Goal: Information Seeking & Learning: Compare options

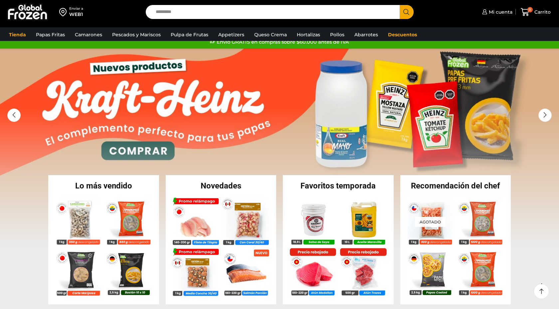
scroll to position [11, 0]
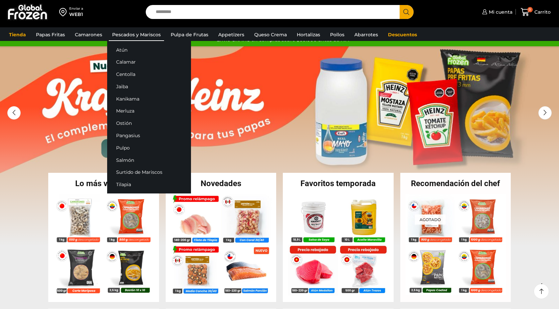
click at [134, 36] on link "Pescados y Mariscos" at bounding box center [136, 34] width 55 height 13
click at [121, 51] on link "Atún" at bounding box center [149, 50] width 84 height 12
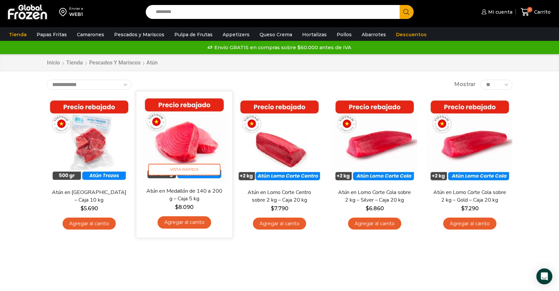
click at [174, 130] on img at bounding box center [184, 139] width 86 height 86
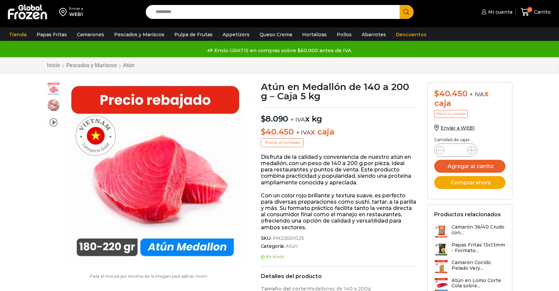
drag, startPoint x: 260, startPoint y: 119, endPoint x: 327, endPoint y: 120, distance: 66.8
click at [328, 120] on p "$ 8.090 + IVA x kg" at bounding box center [339, 115] width 157 height 17
drag, startPoint x: 341, startPoint y: 131, endPoint x: 263, endPoint y: 132, distance: 78.5
click at [263, 132] on p "$ 40.450 + IVA x caja" at bounding box center [339, 132] width 157 height 10
click at [338, 120] on p "$ 8.090 + IVA x kg" at bounding box center [339, 115] width 157 height 17
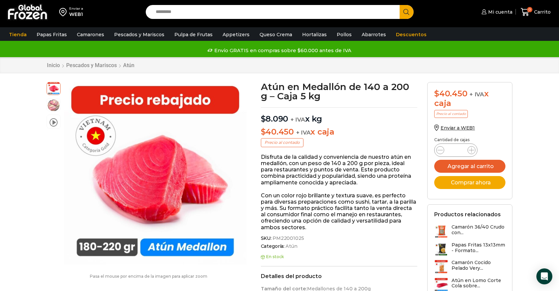
drag, startPoint x: 334, startPoint y: 118, endPoint x: 262, endPoint y: 115, distance: 72.6
click at [262, 115] on p "$ 8.090 + IVA x kg" at bounding box center [339, 115] width 157 height 17
drag, startPoint x: 257, startPoint y: 133, endPoint x: 351, endPoint y: 133, distance: 94.1
click at [335, 117] on p "$ 8.090 + IVA x kg" at bounding box center [339, 115] width 157 height 17
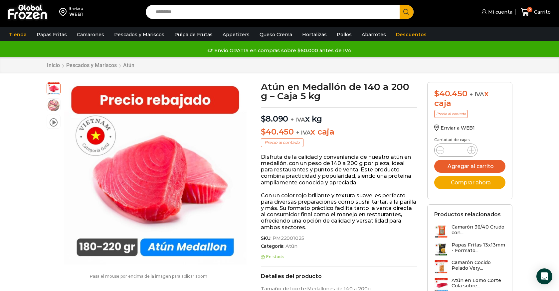
drag, startPoint x: 336, startPoint y: 120, endPoint x: 261, endPoint y: 119, distance: 74.8
click at [261, 119] on p "$ 8.090 + IVA x kg" at bounding box center [339, 115] width 157 height 17
click at [339, 118] on p "$ 8.090 + IVA x kg" at bounding box center [339, 115] width 157 height 17
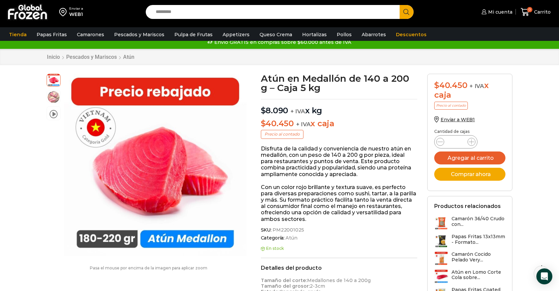
scroll to position [15, 0]
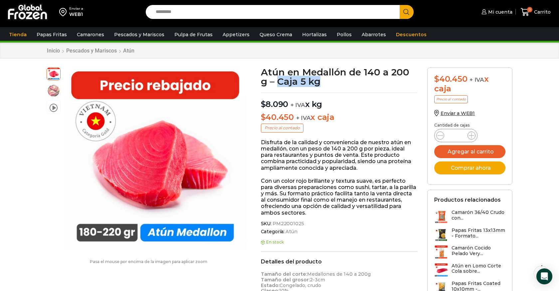
drag, startPoint x: 324, startPoint y: 83, endPoint x: 279, endPoint y: 84, distance: 44.6
click at [279, 84] on h1 "Atún en Medallón de 140 a 200 g – Caja 5 kg" at bounding box center [339, 77] width 157 height 19
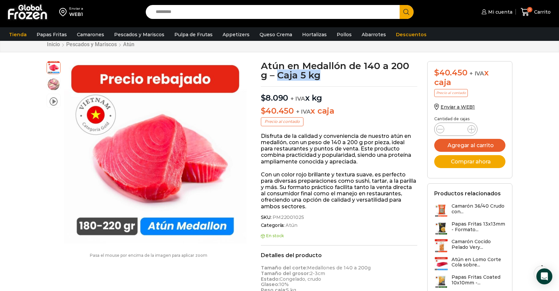
scroll to position [24, 0]
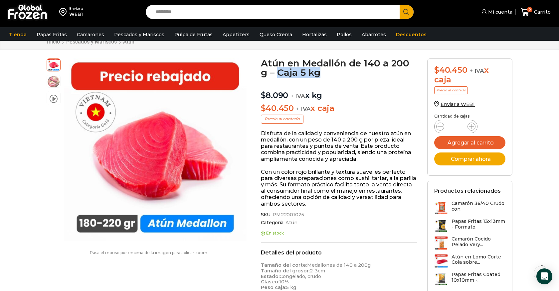
drag, startPoint x: 333, startPoint y: 96, endPoint x: 262, endPoint y: 96, distance: 70.8
click at [262, 96] on p "$ 8.090 + IVA x kg" at bounding box center [339, 92] width 157 height 17
drag, startPoint x: 343, startPoint y: 111, endPoint x: 257, endPoint y: 109, distance: 85.8
click at [258, 109] on div "Atún en Medallón de 140 a 200 g – Caja 5 kg $ 8.090 + IVA x kg $ 40.450 + IVA x…" at bounding box center [339, 290] width 167 height 463
click at [347, 110] on p "$ 40.450 + IVA x caja" at bounding box center [339, 109] width 157 height 10
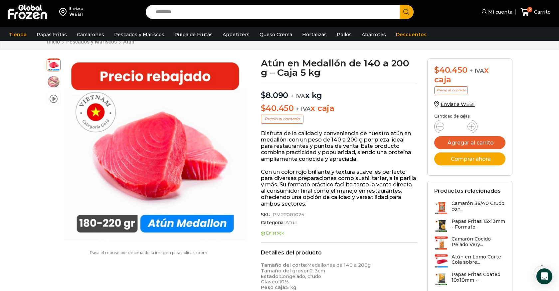
drag, startPoint x: 347, startPoint y: 106, endPoint x: 260, endPoint y: 108, distance: 86.8
click at [260, 108] on div "Atún en Medallón de 140 a 200 g – Caja 5 kg $ 8.090 + IVA x kg $ 40.450 + IVA x…" at bounding box center [339, 290] width 167 height 463
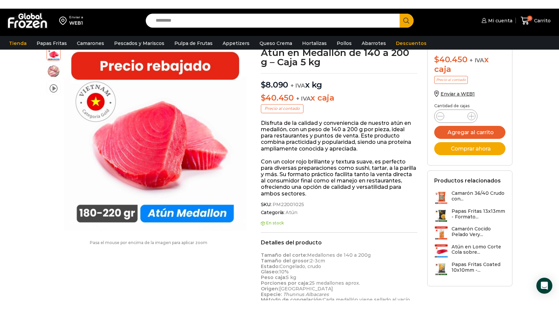
scroll to position [0, 0]
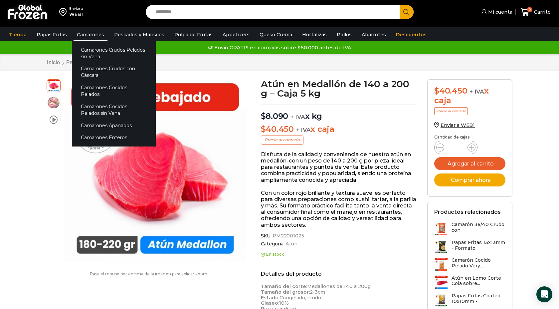
click at [86, 35] on link "Camarones" at bounding box center [90, 34] width 34 height 13
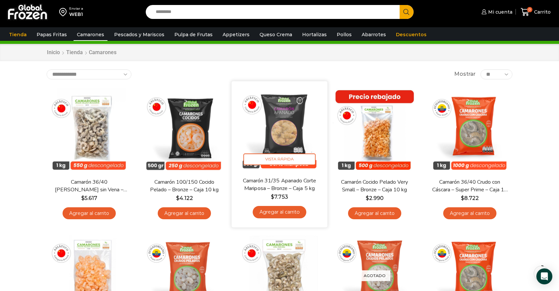
scroll to position [33, 0]
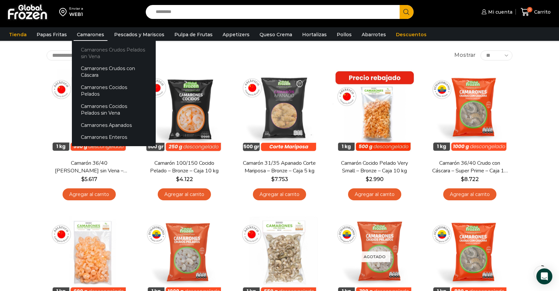
click at [95, 53] on link "Camarones Crudos Pelados sin Vena" at bounding box center [114, 53] width 84 height 19
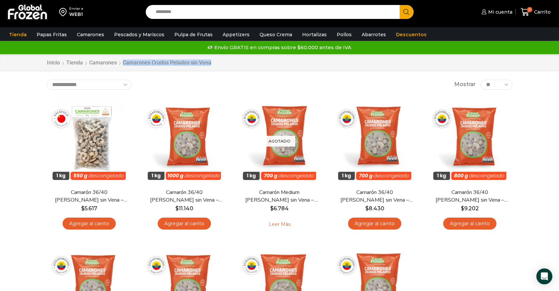
drag, startPoint x: 123, startPoint y: 61, endPoint x: 229, endPoint y: 80, distance: 108.5
click at [230, 80] on div "Enviar a WEB1 Search input Search Mi cuenta Mi perfil $" at bounding box center [279, 220] width 559 height 441
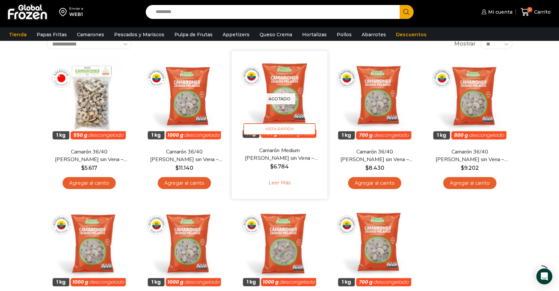
scroll to position [40, 0]
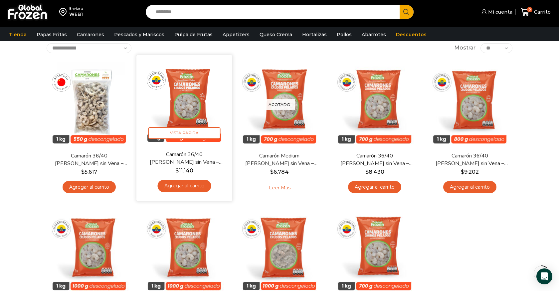
click at [184, 94] on img at bounding box center [184, 103] width 86 height 86
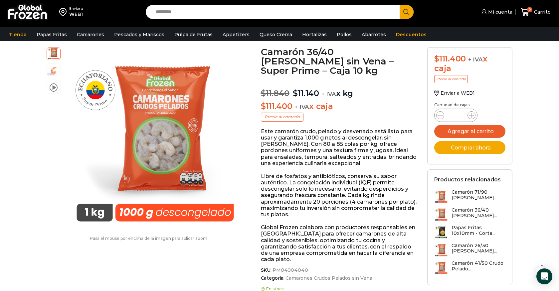
scroll to position [35, 0]
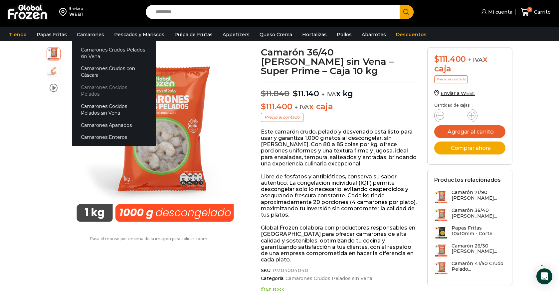
click at [101, 86] on link "Camarones Cocidos Pelados" at bounding box center [114, 90] width 84 height 19
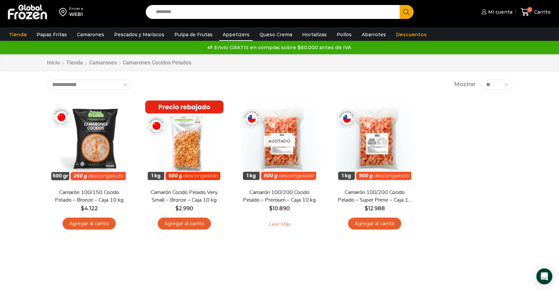
click at [228, 34] on link "Appetizers" at bounding box center [236, 34] width 34 height 13
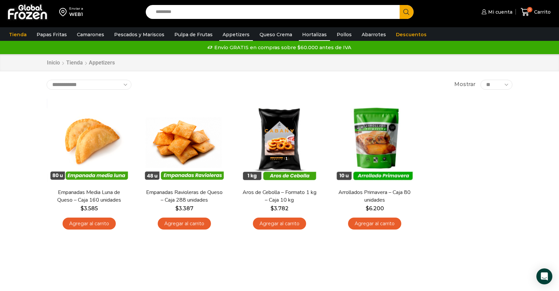
click at [303, 36] on link "Hortalizas" at bounding box center [314, 34] width 31 height 13
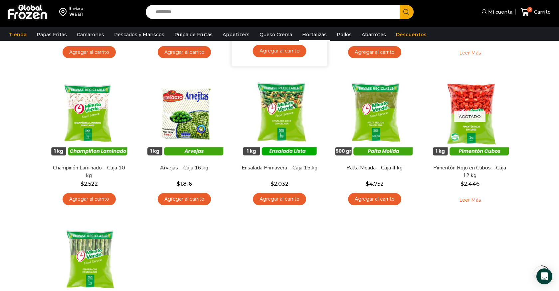
scroll to position [142, 0]
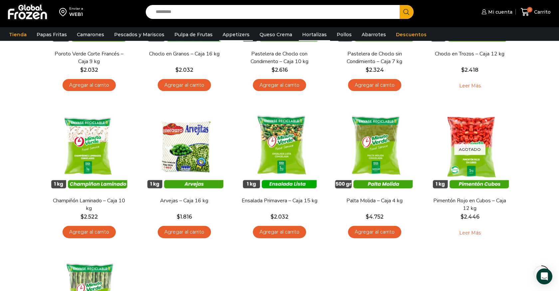
click at [232, 32] on link "Appetizers" at bounding box center [236, 34] width 34 height 13
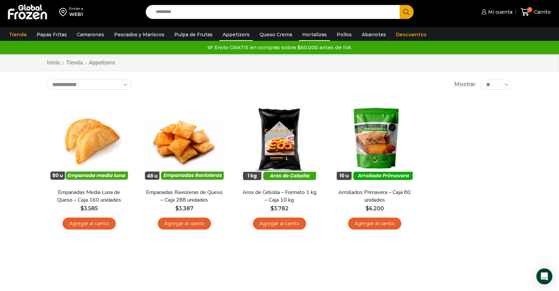
click at [305, 35] on link "Hortalizas" at bounding box center [314, 34] width 31 height 13
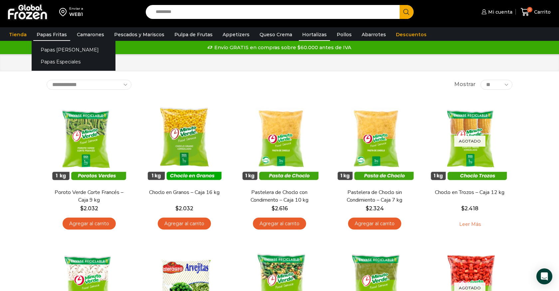
click at [51, 34] on link "Papas Fritas" at bounding box center [51, 34] width 37 height 13
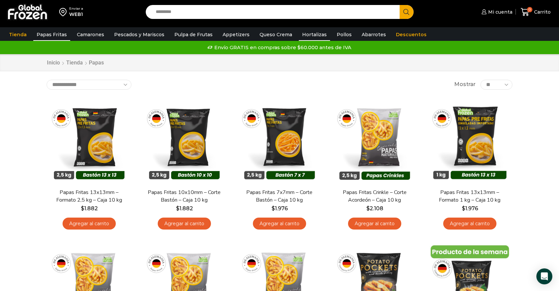
click at [308, 35] on link "Hortalizas" at bounding box center [314, 34] width 31 height 13
